Goal: Information Seeking & Learning: Find specific fact

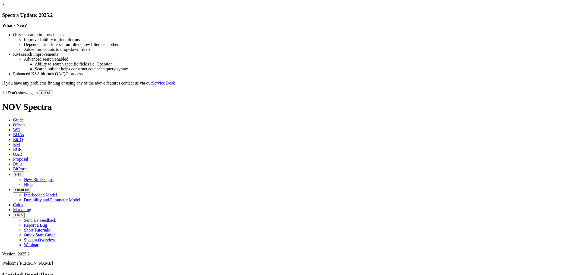
click at [52, 96] on button "Close" at bounding box center [46, 93] width 14 height 6
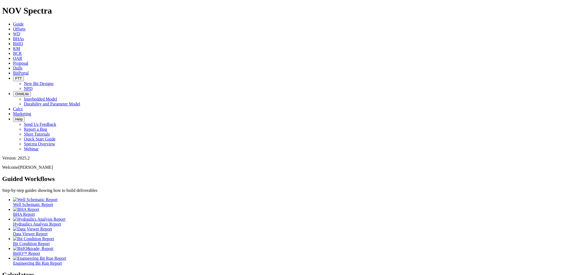
click at [26, 27] on span "Offsets" at bounding box center [19, 29] width 12 height 5
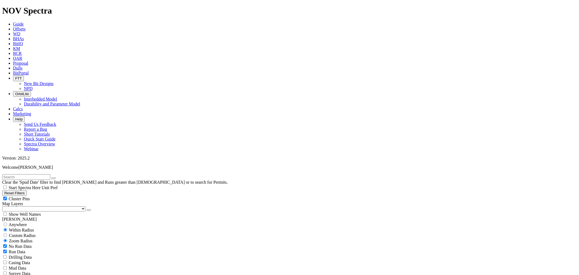
type input "[DATE]"
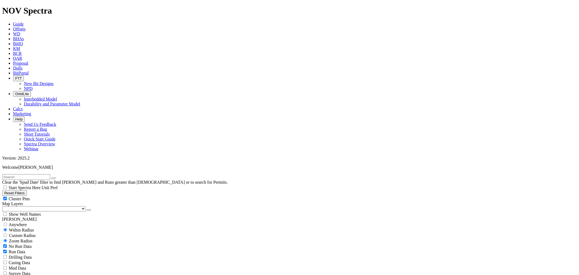
select select "8.75"
checkbox input "false"
select select "? number:8.75 ?"
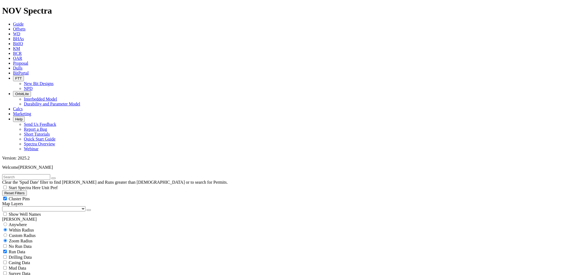
type input "500"
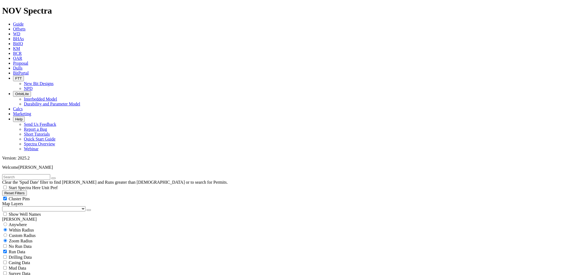
type input "12000"
type input "8000"
